Goal: Task Accomplishment & Management: Manage account settings

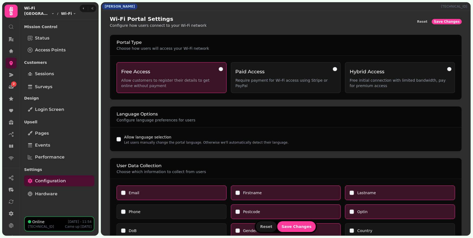
scroll to position [36, 0]
click at [10, 203] on icon at bounding box center [10, 201] width 5 height 5
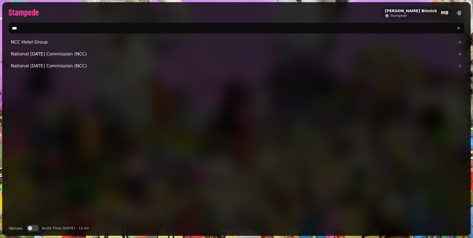
drag, startPoint x: 43, startPoint y: 29, endPoint x: 38, endPoint y: 25, distance: 6.9
click at [0, 23] on div "[PERSON_NAME] Stampede MB *** NCC Hotel Group National [DATE] Commission (NCC) …" at bounding box center [236, 119] width 473 height 238
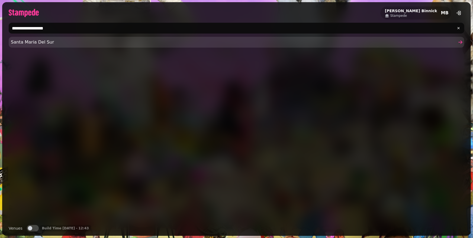
type input "**********"
click at [63, 40] on span "Santa Maria Del Sur" at bounding box center [233, 42] width 445 height 6
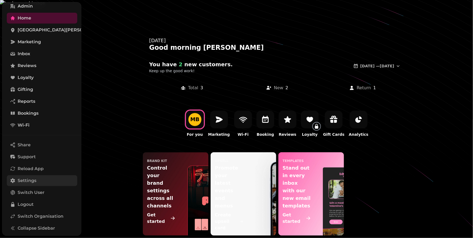
click at [29, 182] on span "Settings" at bounding box center [27, 181] width 19 height 6
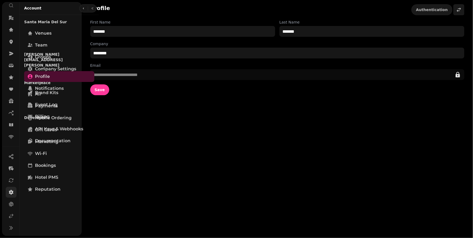
scroll to position [21, 0]
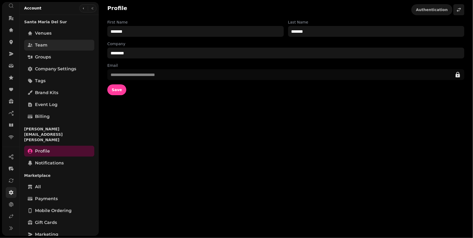
click at [59, 44] on link "Team" at bounding box center [59, 45] width 70 height 11
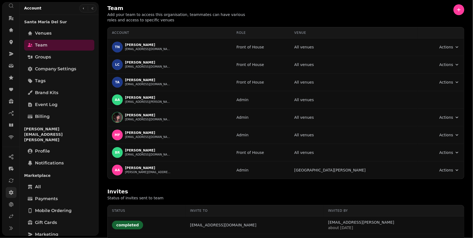
click at [327, 12] on div "Team Add your team to access this organisation, teammates can have various role…" at bounding box center [285, 13] width 357 height 18
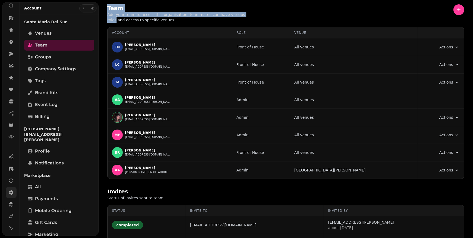
drag, startPoint x: 262, startPoint y: 15, endPoint x: 106, endPoint y: 6, distance: 156.0
click at [108, 6] on div "Team Add your team to access this organisation, teammates can have various role…" at bounding box center [285, 13] width 357 height 18
click at [105, 6] on div "Team Add your team to access this organisation, teammates can have various role…" at bounding box center [286, 92] width 374 height 184
drag, startPoint x: 112, startPoint y: 9, endPoint x: 181, endPoint y: 26, distance: 71.4
click at [181, 26] on div "Team Add your team to access this organisation, teammates can have various role…" at bounding box center [286, 92] width 374 height 184
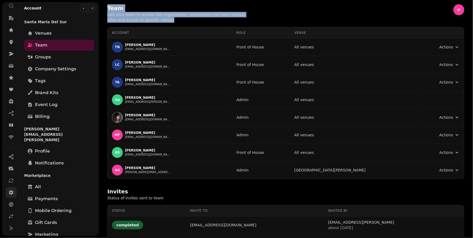
click at [179, 20] on p "Add your team to access this organisation, teammates can have various roles and…" at bounding box center [176, 17] width 139 height 11
drag, startPoint x: 183, startPoint y: 22, endPoint x: 102, endPoint y: 8, distance: 81.9
click at [102, 8] on div "Team Add your team to access this organisation, teammates can have various role…" at bounding box center [286, 92] width 374 height 184
click at [206, 19] on p "Add your team to access this organisation, teammates can have various roles and…" at bounding box center [176, 17] width 139 height 11
drag, startPoint x: 207, startPoint y: 22, endPoint x: 100, endPoint y: 6, distance: 108.2
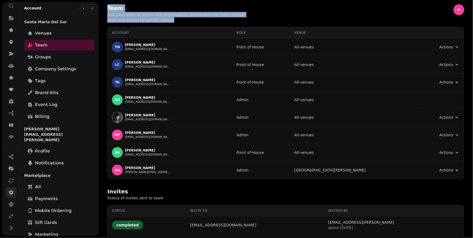
click at [100, 6] on div "Team Add your team to access this organisation, teammates can have various role…" at bounding box center [286, 92] width 374 height 184
click at [324, 17] on div "Team Add your team to access this organisation, teammates can have various role…" at bounding box center [285, 13] width 357 height 18
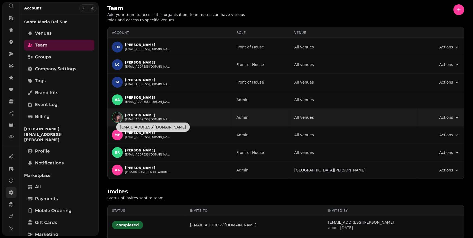
click at [146, 118] on button "[EMAIL_ADDRESS][DOMAIN_NAME]" at bounding box center [148, 120] width 46 height 4
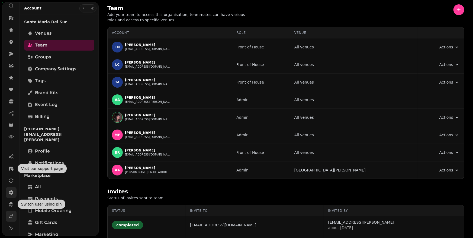
click at [14, 218] on link at bounding box center [11, 216] width 11 height 11
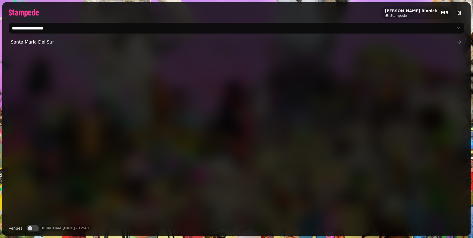
drag, startPoint x: 36, startPoint y: 29, endPoint x: 12, endPoint y: 29, distance: 24.6
click at [12, 29] on input "**********" at bounding box center [236, 28] width 455 height 11
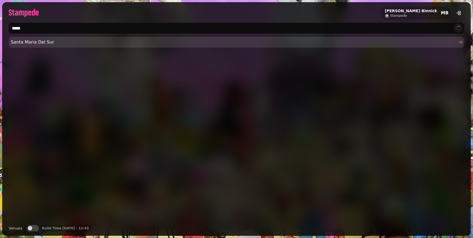
type input "*****"
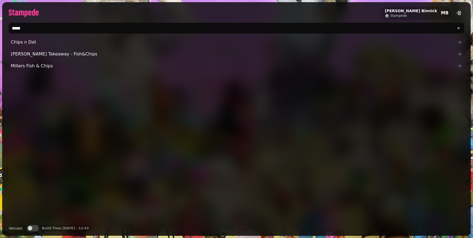
click at [32, 39] on span "Chips n Dat" at bounding box center [233, 42] width 445 height 6
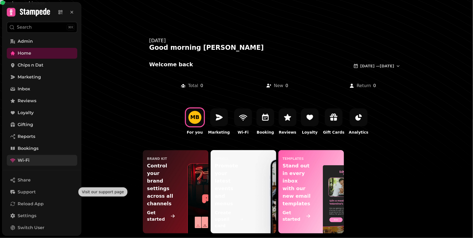
click at [34, 163] on link "Wi-Fi" at bounding box center [42, 160] width 70 height 11
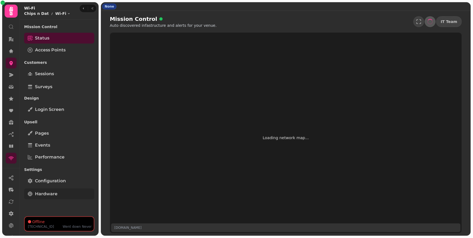
click at [44, 194] on span "Hardware" at bounding box center [46, 194] width 22 height 6
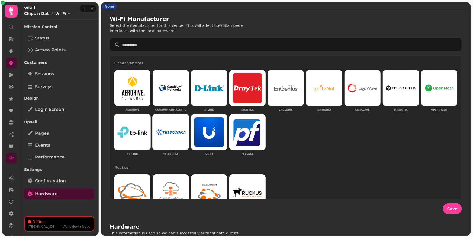
click at [135, 138] on div at bounding box center [132, 132] width 30 height 30
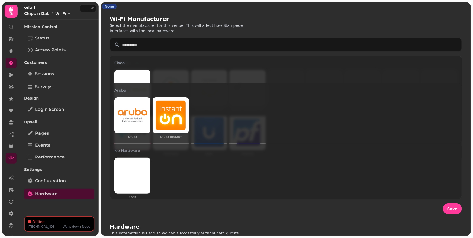
scroll to position [186, 0]
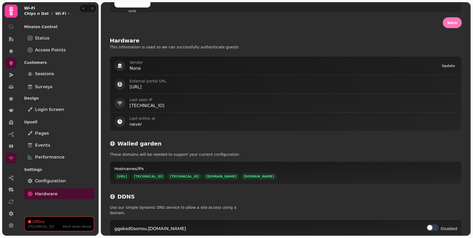
click at [444, 24] on button "Save" at bounding box center [451, 22] width 19 height 11
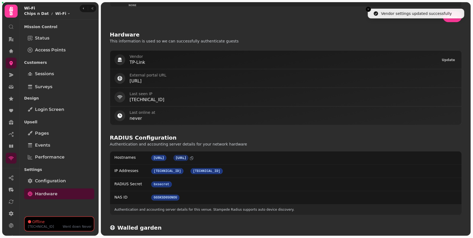
scroll to position [193, 0]
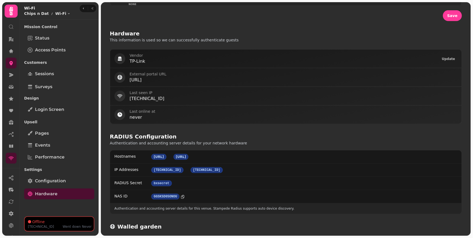
click at [183, 195] on icon at bounding box center [182, 197] width 3 height 4
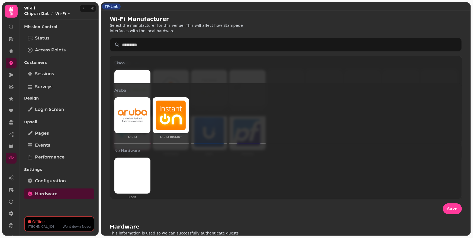
scroll to position [0, 0]
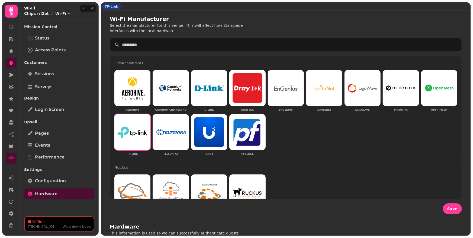
click at [339, 25] on div "Wi-Fi Manufacturer Select the manufacturer for this venue. This will affect how…" at bounding box center [286, 24] width 352 height 18
click at [10, 66] on link at bounding box center [11, 63] width 11 height 11
